Goal: Information Seeking & Learning: Find contact information

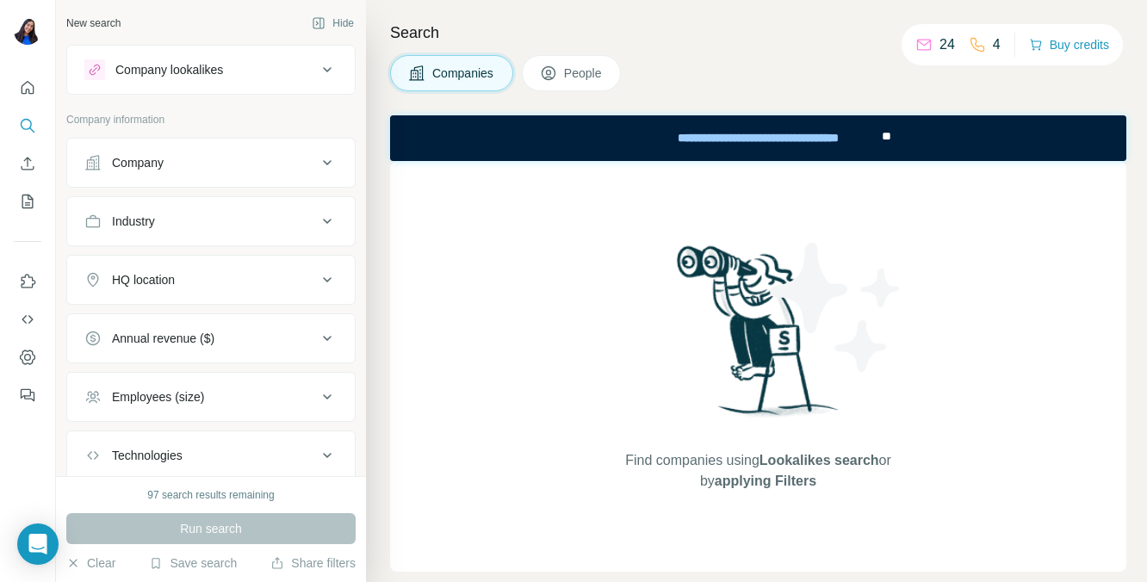
click at [189, 168] on div "Company" at bounding box center [200, 162] width 232 height 17
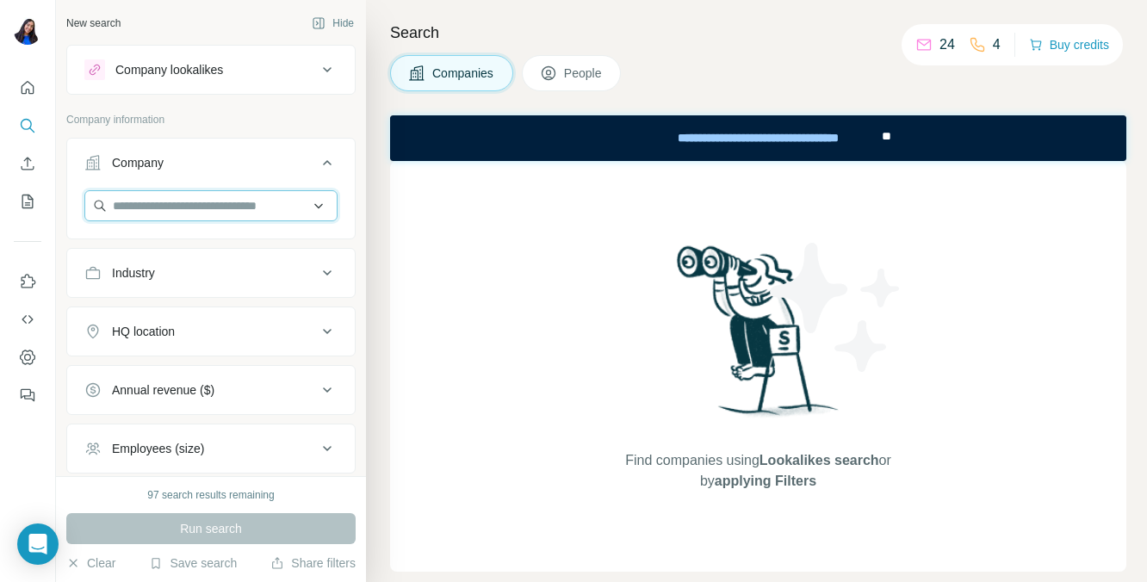
click at [189, 196] on input "text" at bounding box center [210, 205] width 253 height 31
paste input "**********"
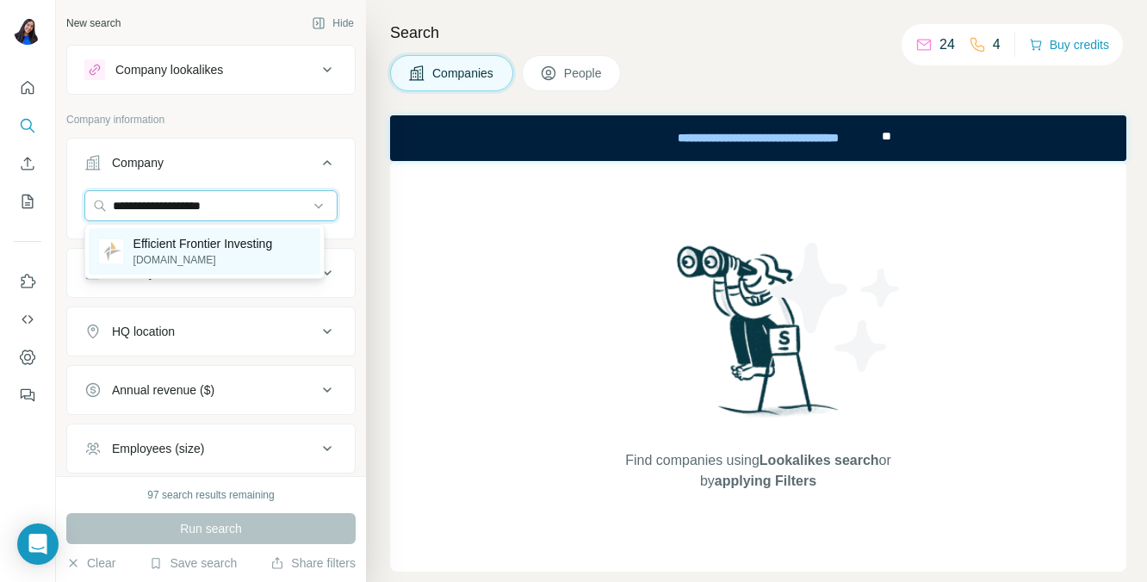
type input "**********"
click at [227, 251] on p "Efficient Frontier Investing" at bounding box center [202, 243] width 139 height 17
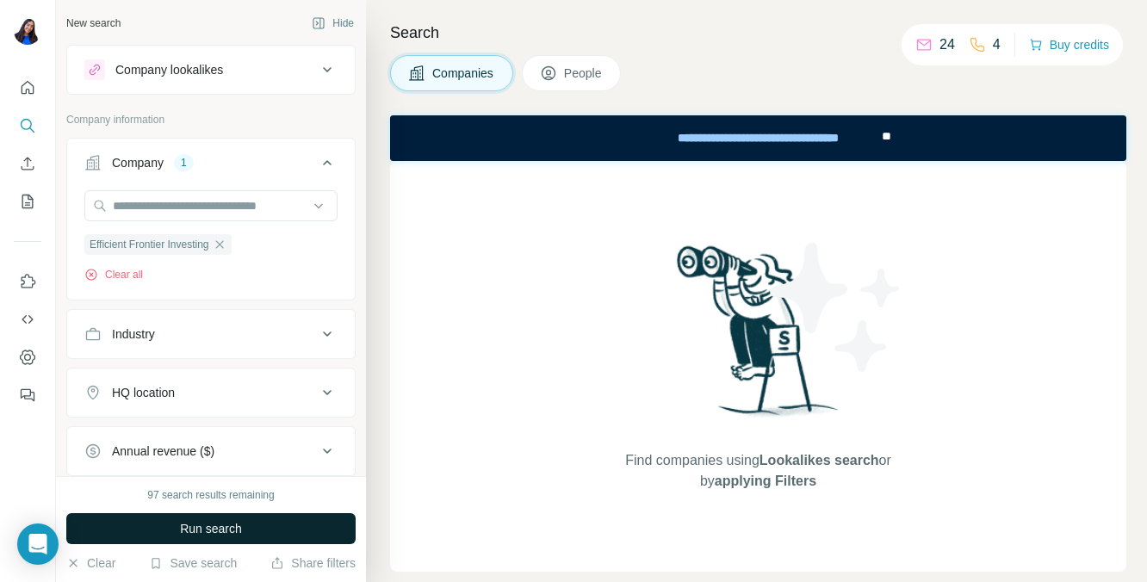
click at [263, 517] on button "Run search" at bounding box center [210, 528] width 289 height 31
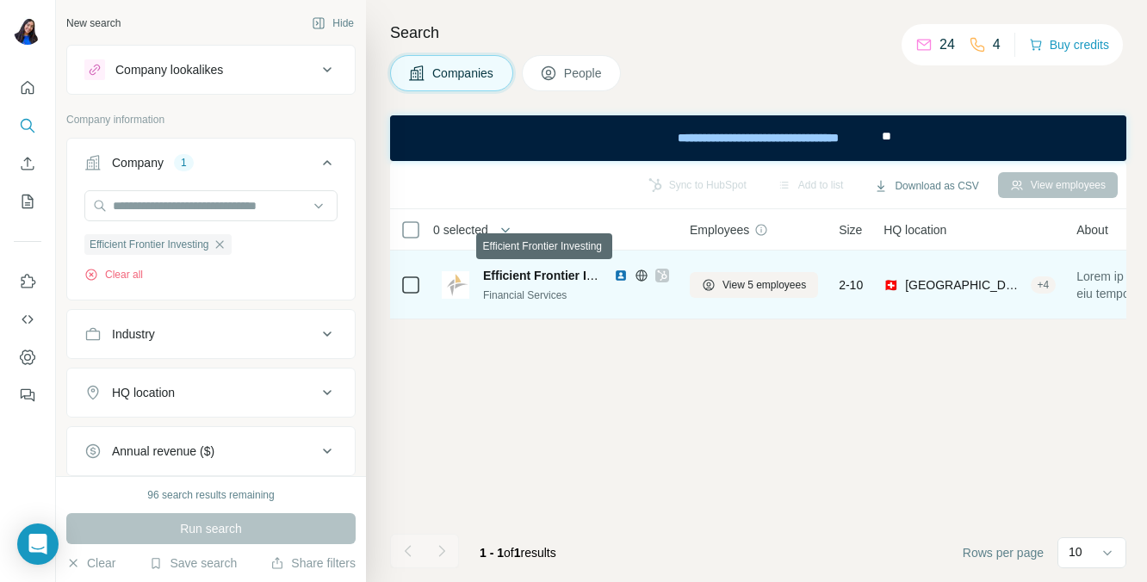
click at [555, 270] on span "Efficient Frontier Investing" at bounding box center [559, 276] width 152 height 14
click at [715, 282] on icon at bounding box center [709, 285] width 14 height 14
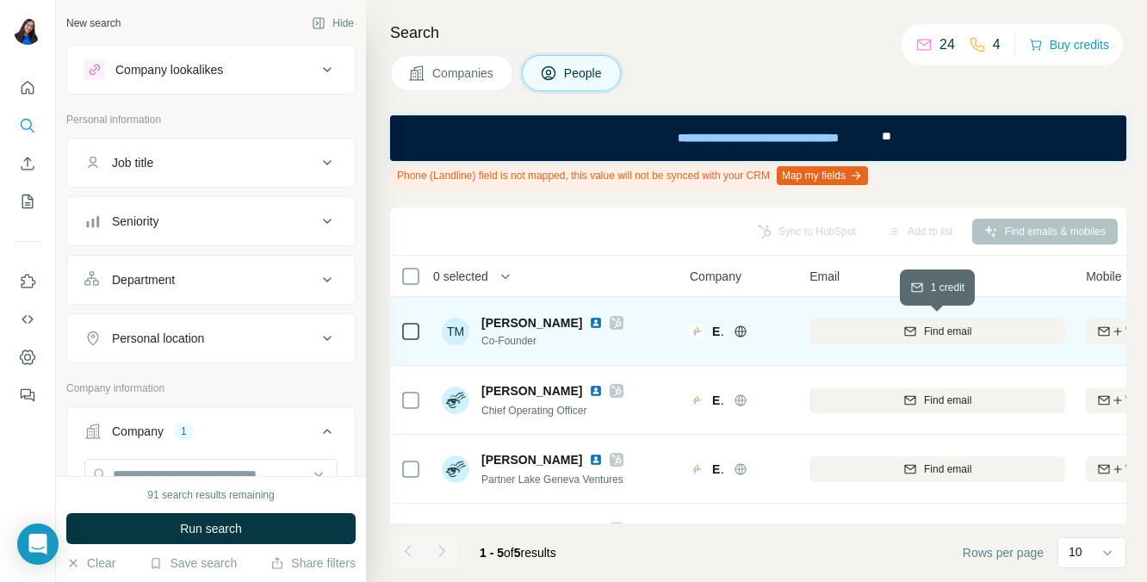
click at [864, 334] on div "Find email" at bounding box center [937, 331] width 256 height 15
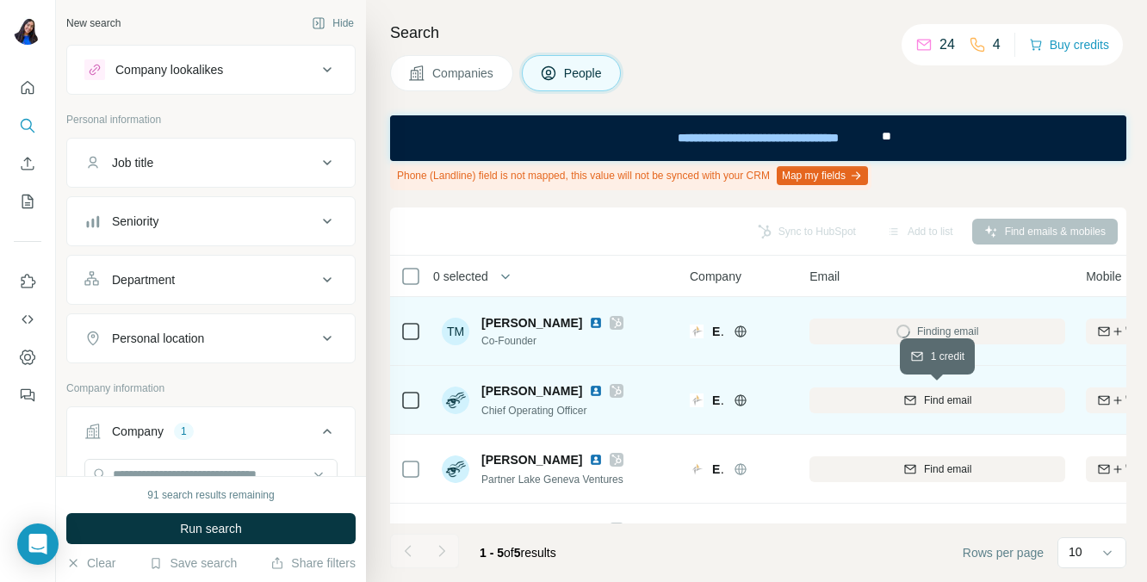
click at [872, 400] on div "Find email" at bounding box center [937, 400] width 256 height 15
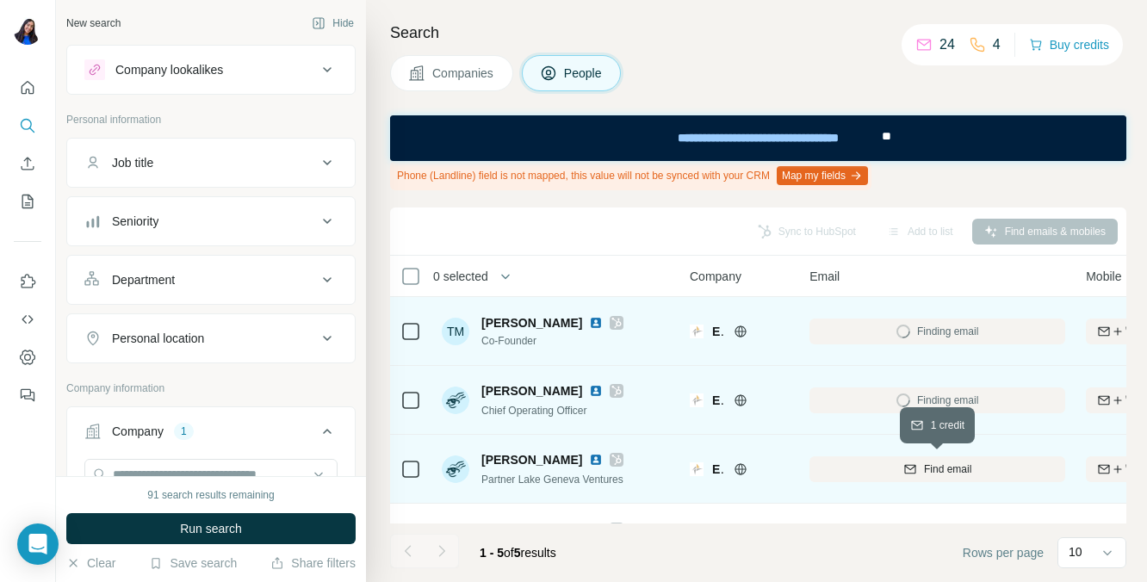
click at [884, 474] on div "Find email" at bounding box center [937, 469] width 256 height 15
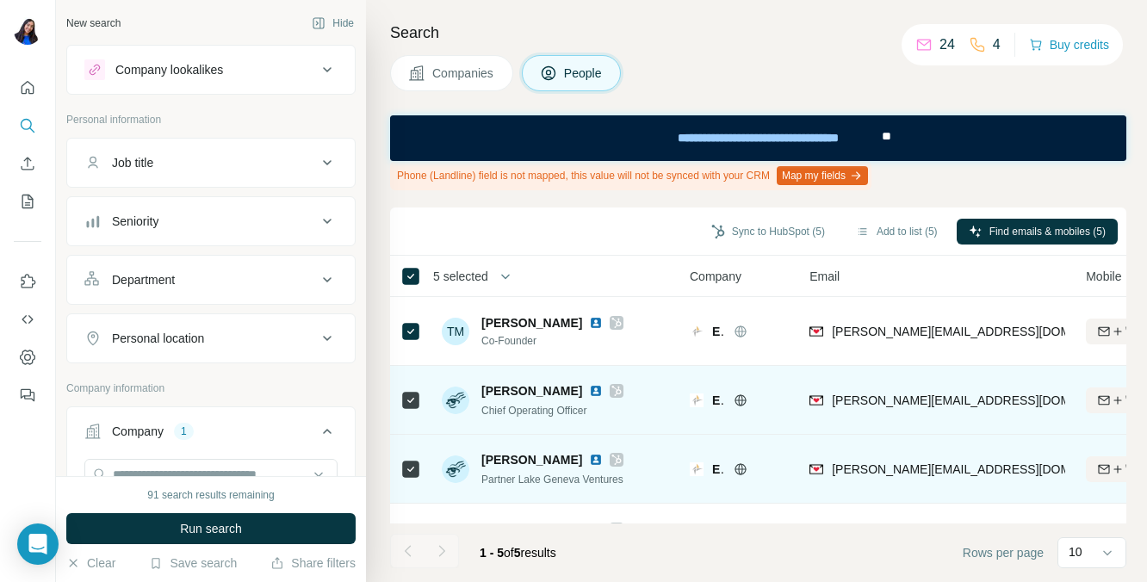
scroll to position [0, 822]
